Goal: Understand process/instructions

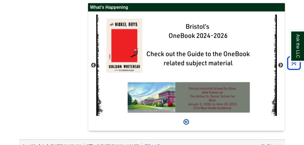
scroll to position [477, 0]
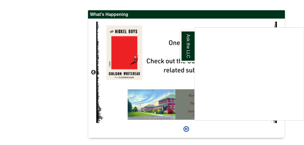
click at [95, 84] on div "Ask the LLC" at bounding box center [152, 72] width 304 height 145
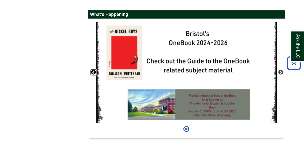
click at [93, 75] on button "Previous" at bounding box center [93, 72] width 5 height 5
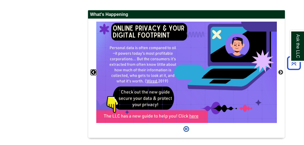
click at [93, 75] on button "Previous" at bounding box center [93, 72] width 5 height 5
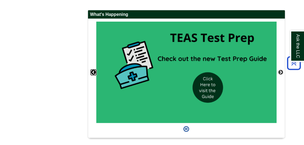
click at [92, 75] on button "Previous" at bounding box center [93, 72] width 5 height 5
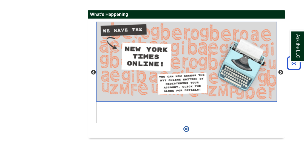
click at [191, 69] on img "slideshow" at bounding box center [186, 62] width 180 height 80
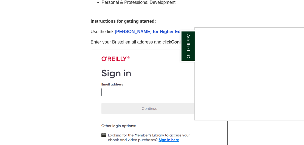
scroll to position [301, 0]
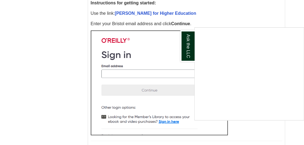
click at [38, 58] on div "Ask the LLC" at bounding box center [152, 72] width 304 height 145
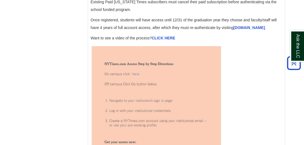
scroll to position [657, 0]
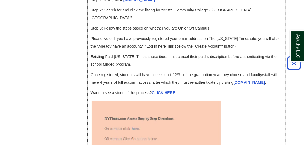
click at [142, 4] on p "Step 1: Navigate to [DOMAIN_NAME]" at bounding box center [186, 0] width 191 height 8
click at [140, 2] on link "accessnyt.com" at bounding box center [138, 0] width 31 height 4
